Goal: Information Seeking & Learning: Learn about a topic

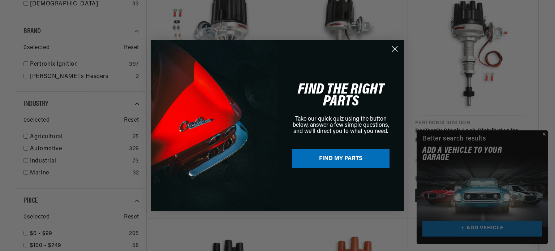
click at [395, 48] on icon "Close dialog" at bounding box center [394, 49] width 5 height 5
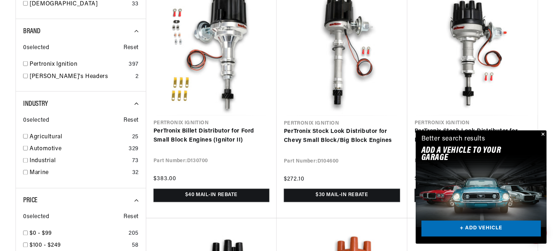
scroll to position [0, 902]
click at [543, 133] on button "Close" at bounding box center [542, 134] width 9 height 9
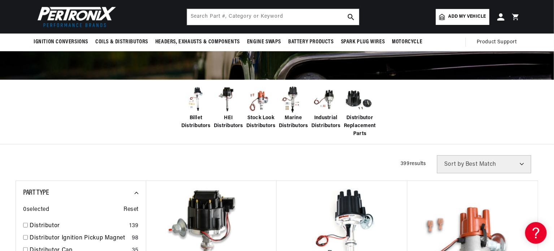
scroll to position [100, 0]
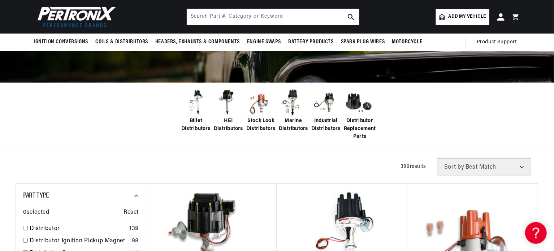
click at [352, 101] on img at bounding box center [358, 102] width 29 height 29
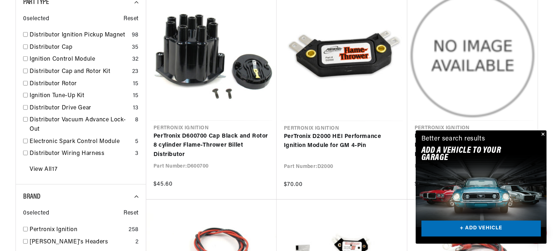
scroll to position [0, 451]
click at [543, 134] on button "Close" at bounding box center [542, 134] width 9 height 9
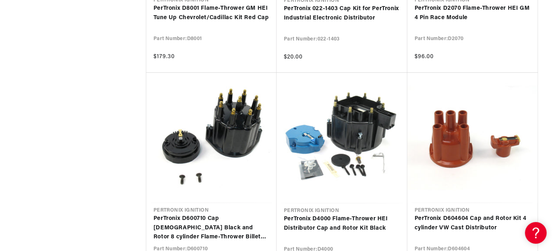
scroll to position [0, 902]
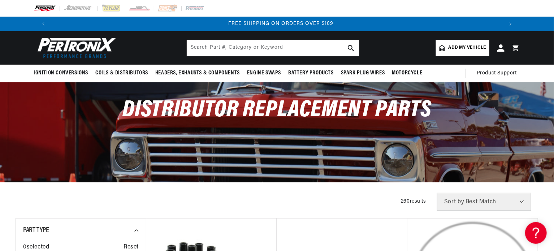
click at [87, 48] on img at bounding box center [75, 47] width 83 height 25
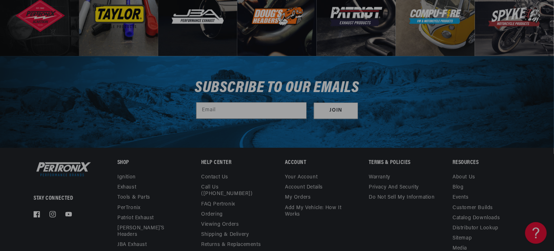
scroll to position [2375, 0]
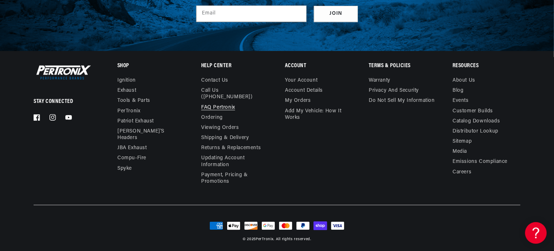
click at [227, 103] on link "FAQ Pertronix" at bounding box center [218, 108] width 34 height 10
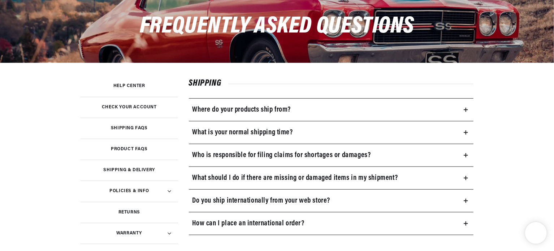
scroll to position [124, 0]
